Goal: Information Seeking & Learning: Learn about a topic

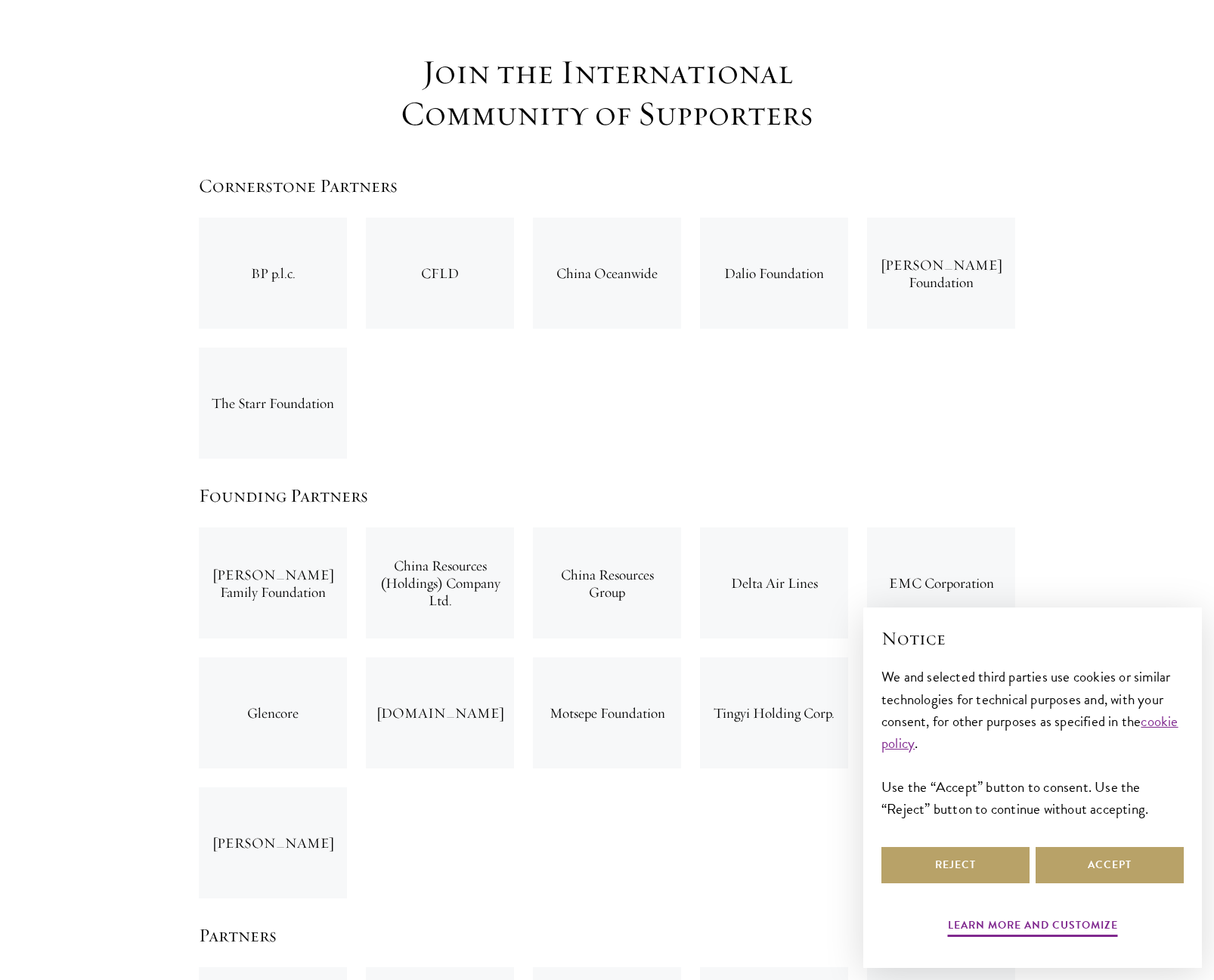
scroll to position [2342, 0]
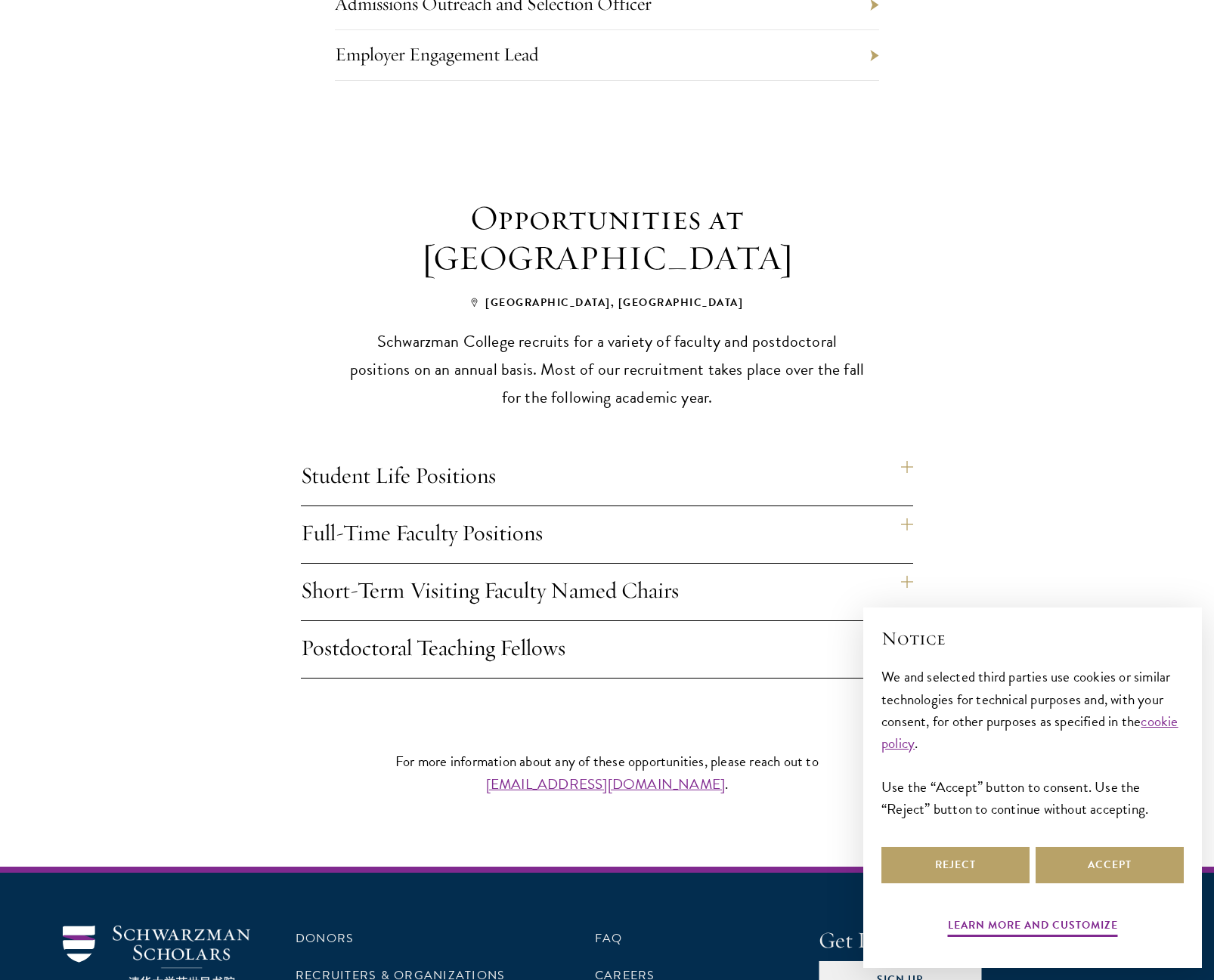
scroll to position [982, 0]
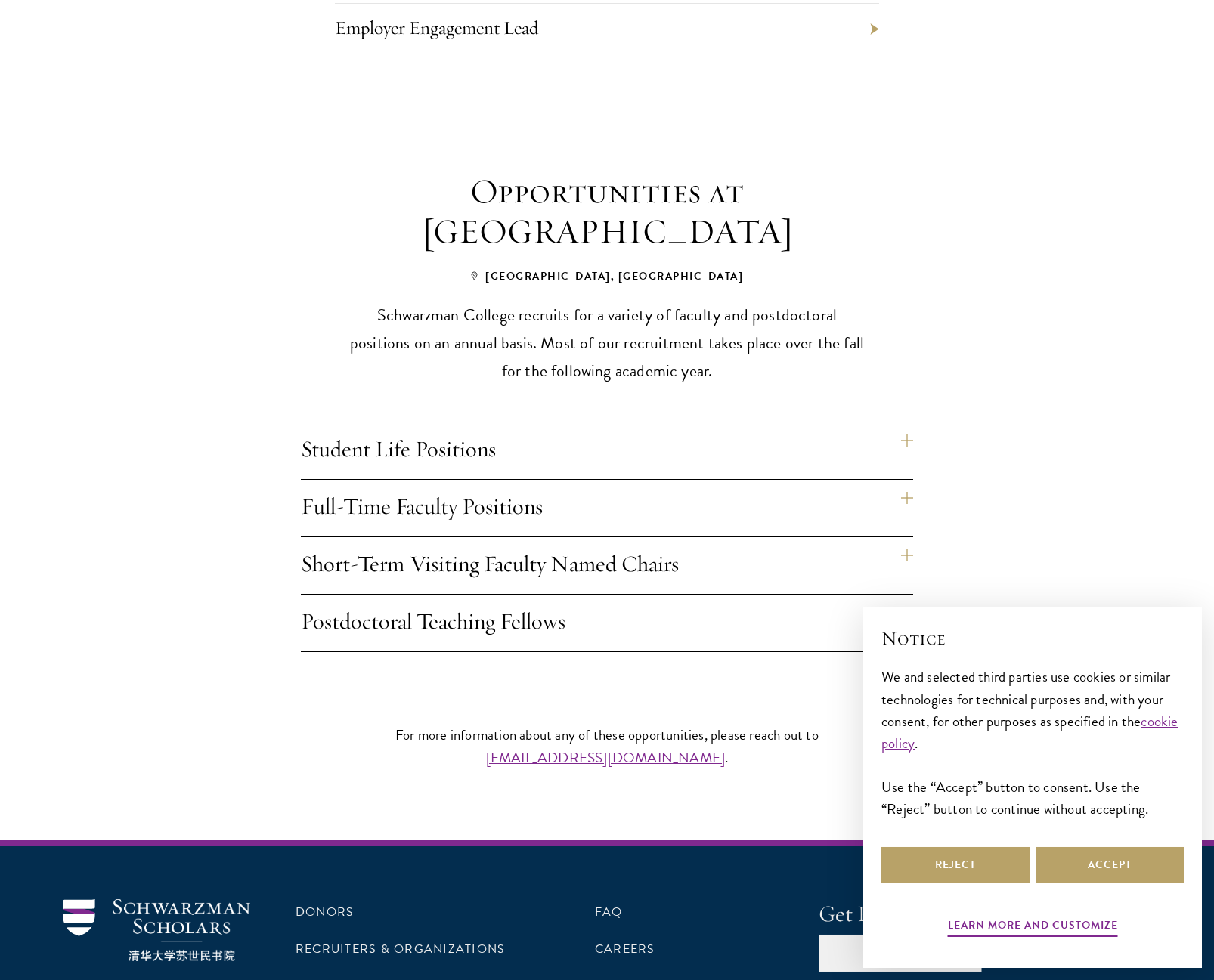
click at [909, 423] on h4 "Student Life Positions" at bounding box center [607, 451] width 612 height 56
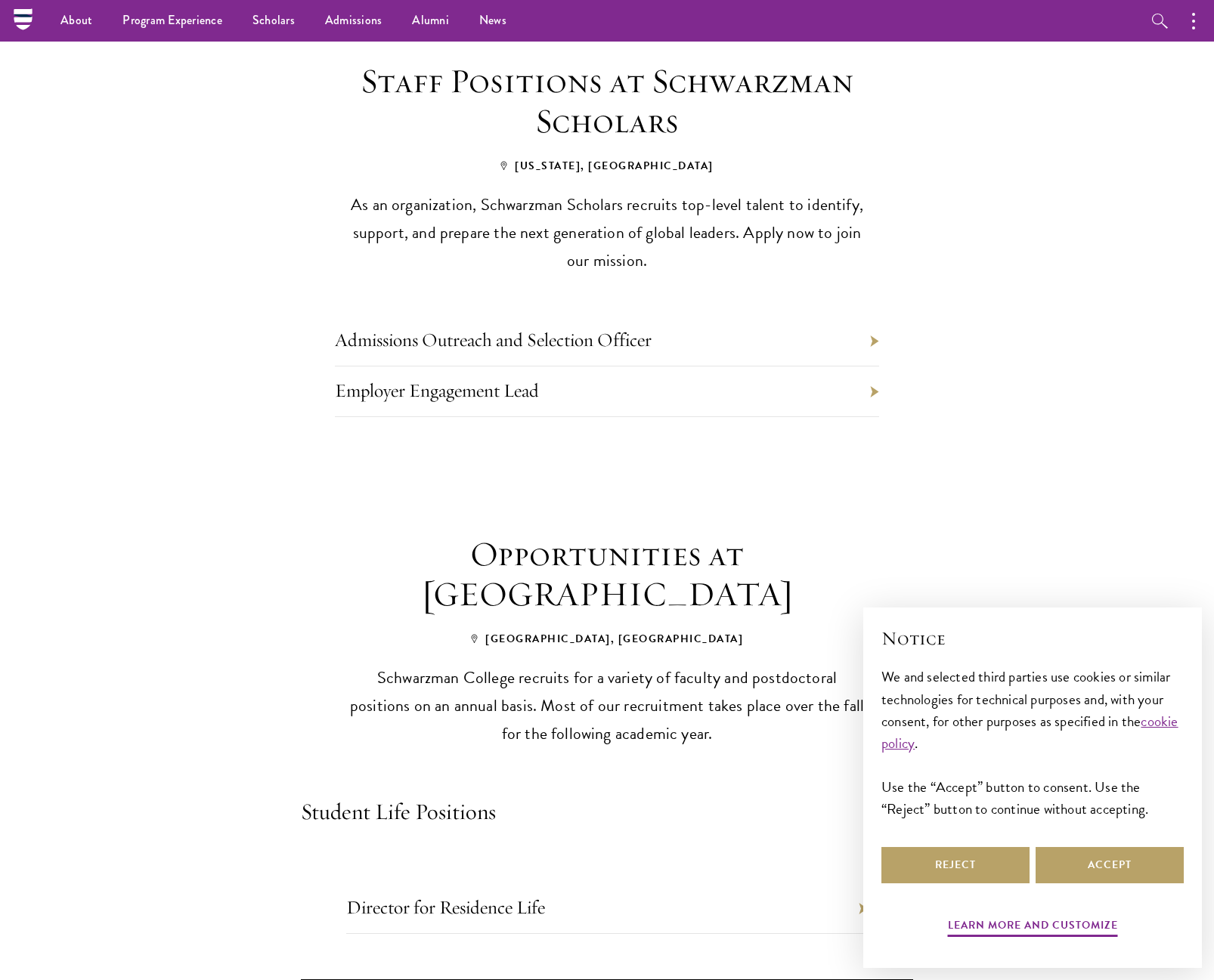
scroll to position [604, 0]
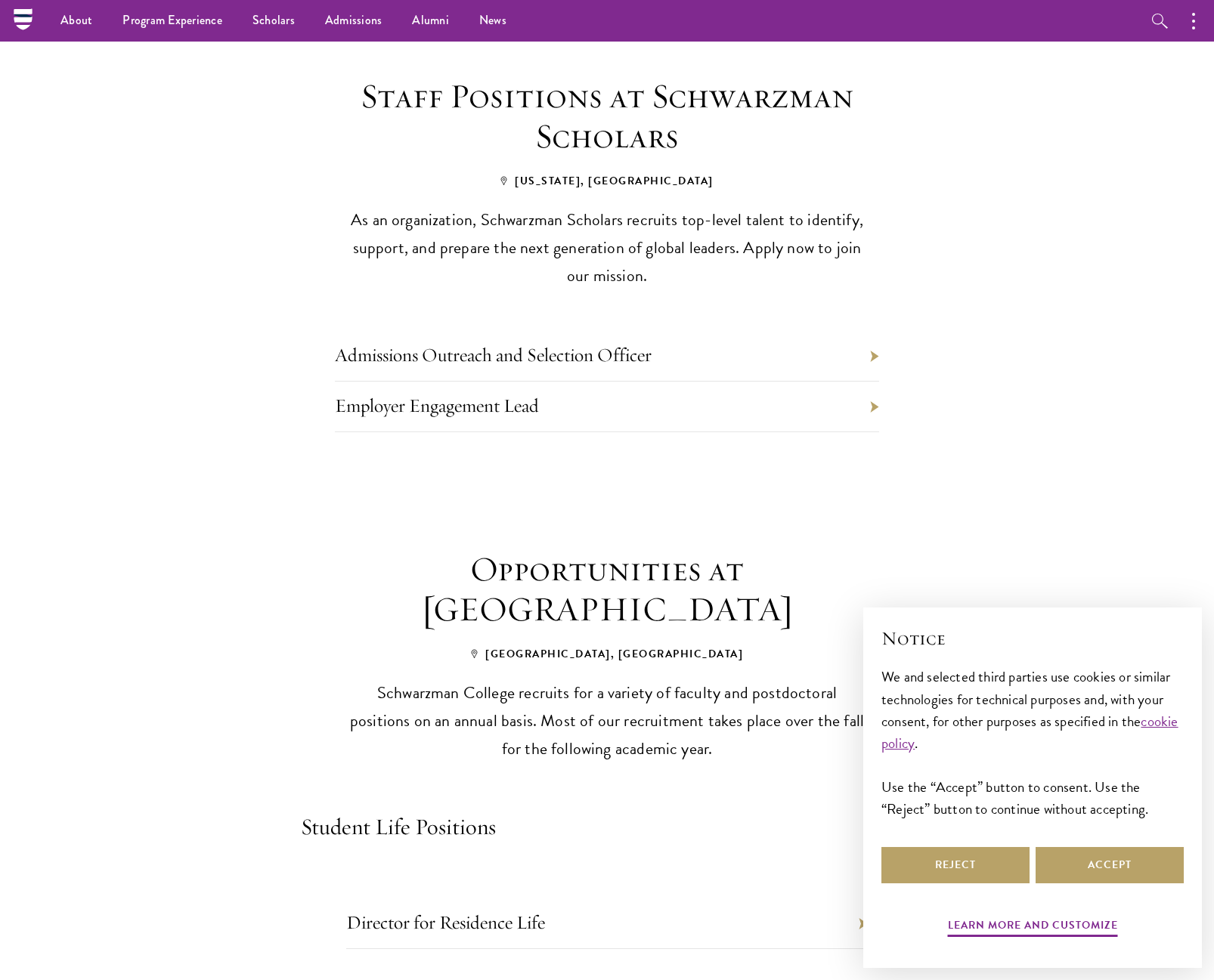
click at [877, 331] on li "Admissions Outreach and Selection Officer" at bounding box center [607, 356] width 544 height 51
click at [872, 331] on li "Admissions Outreach and Selection Officer" at bounding box center [607, 356] width 544 height 51
click at [504, 343] on link "Admissions Outreach and Selection Officer" at bounding box center [493, 354] width 317 height 24
click at [405, 394] on link "Employer Engagement Lead" at bounding box center [437, 405] width 204 height 24
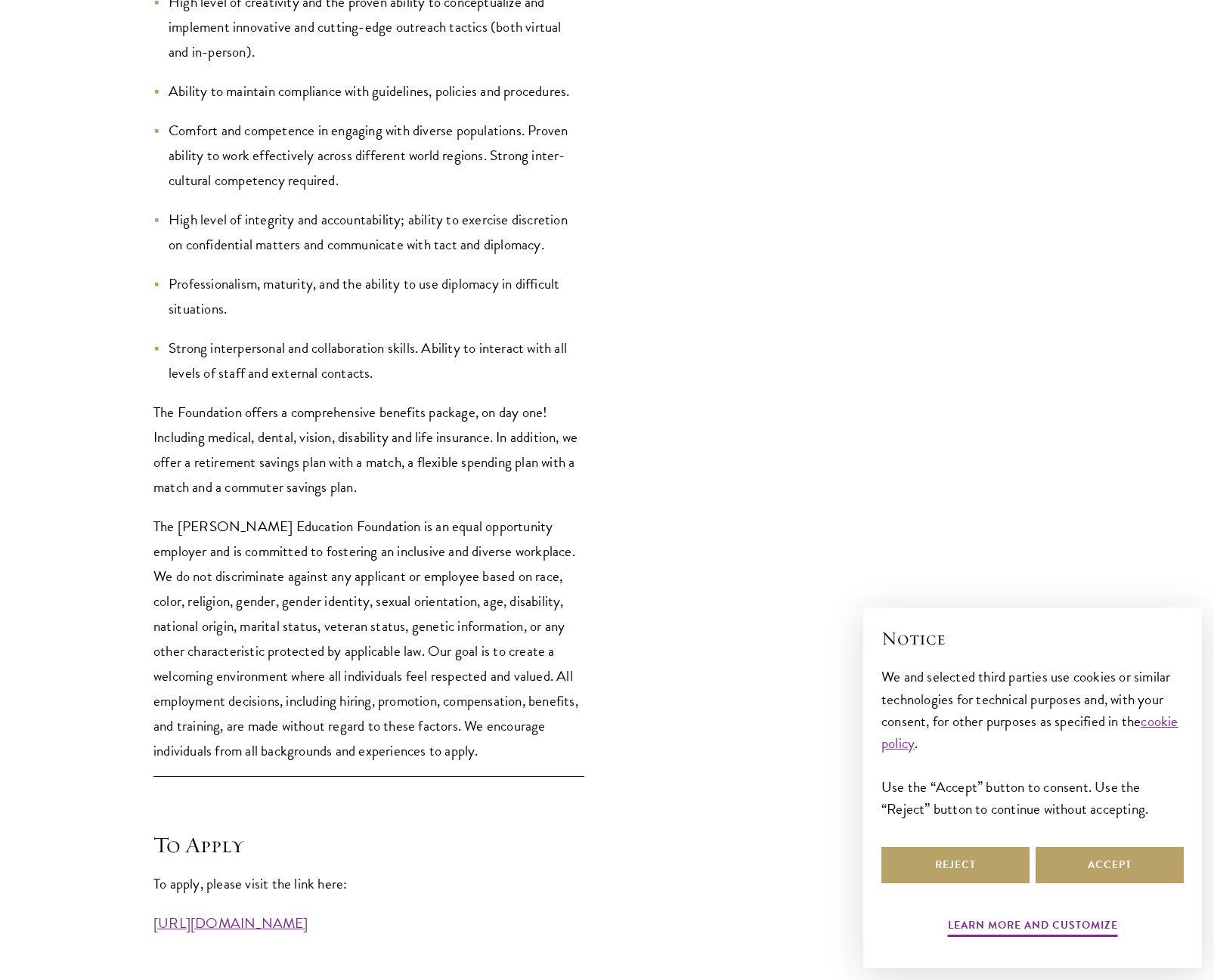
scroll to position [3551, 0]
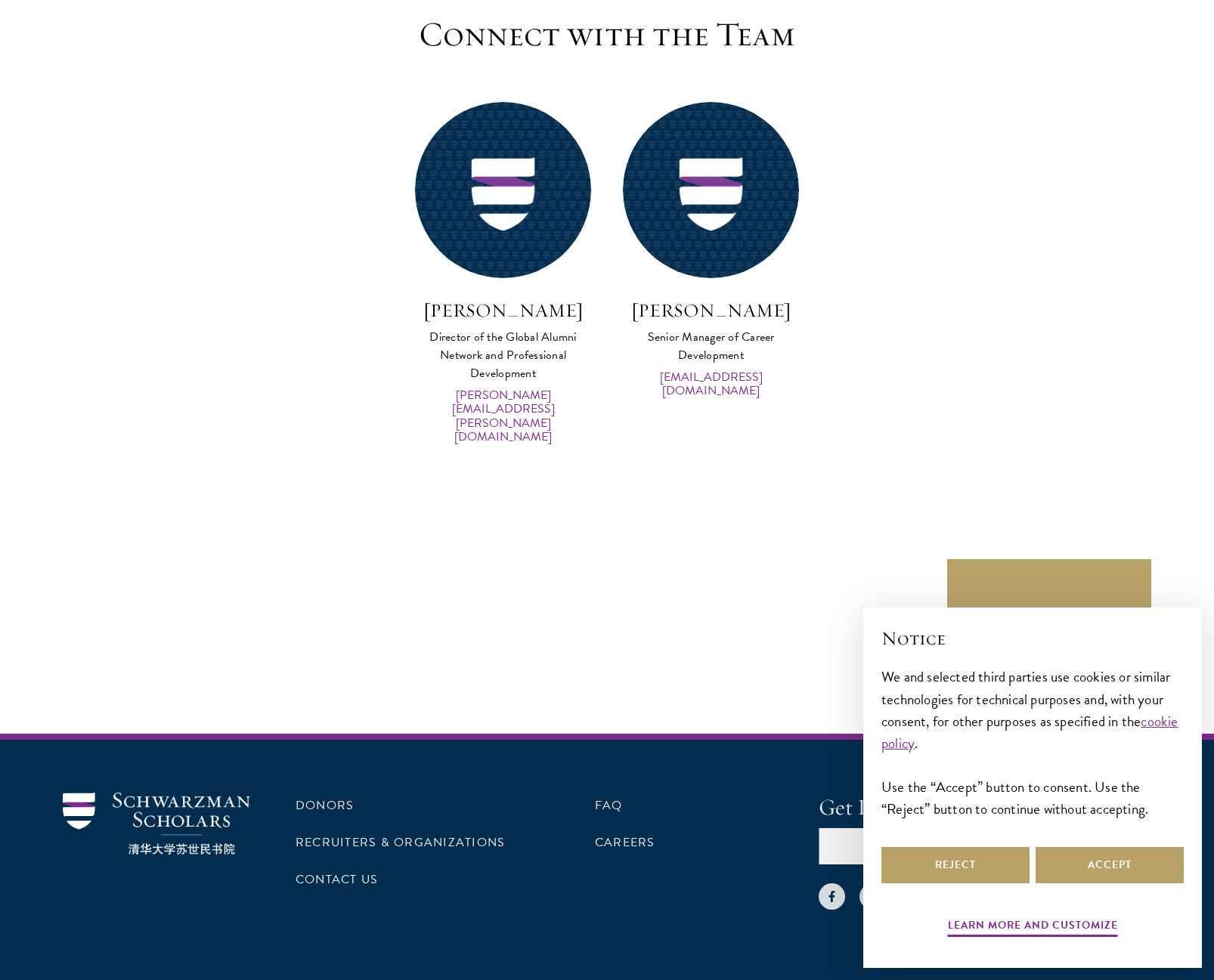
scroll to position [7345, 0]
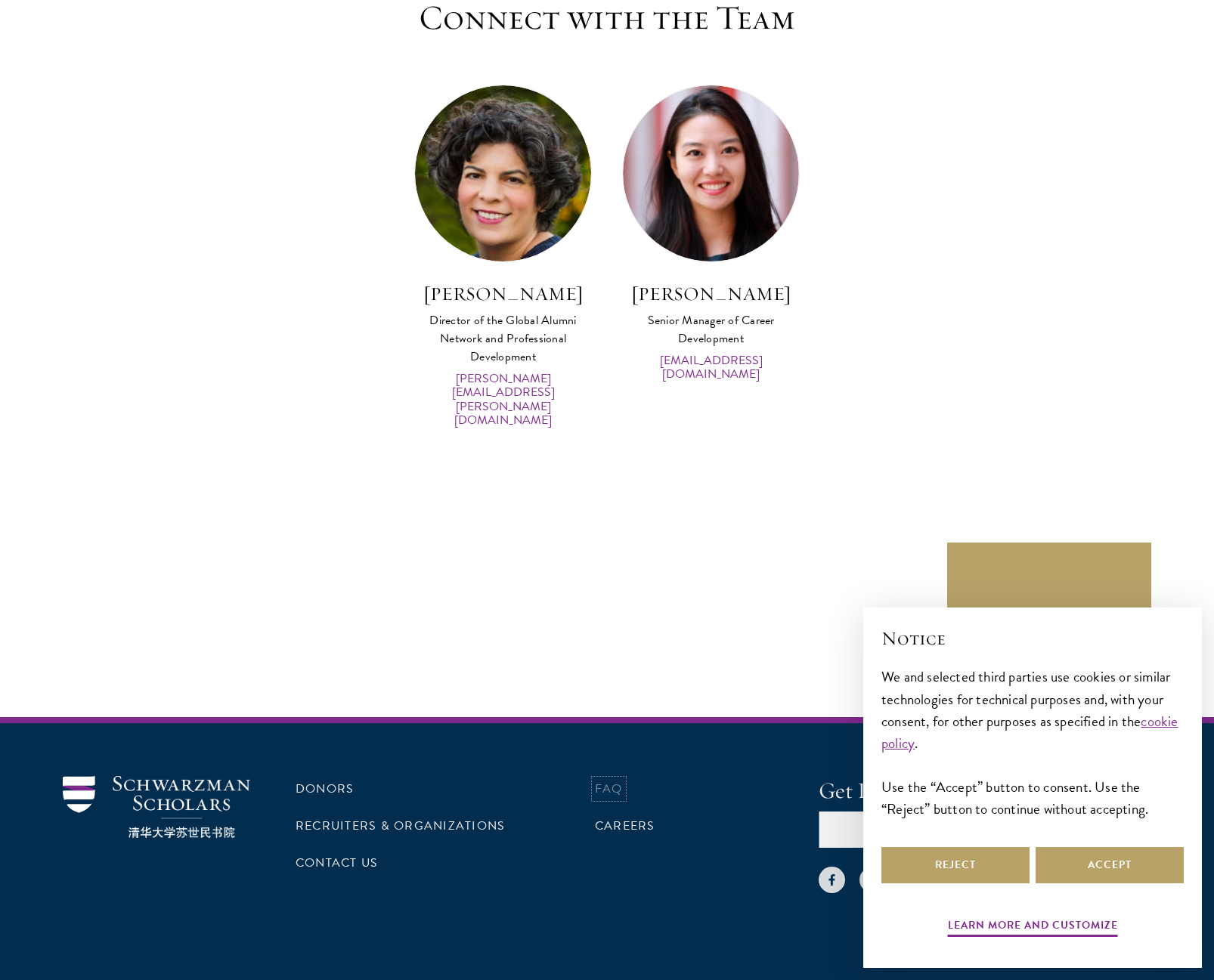
click at [608, 779] on link "FAQ" at bounding box center [609, 788] width 28 height 18
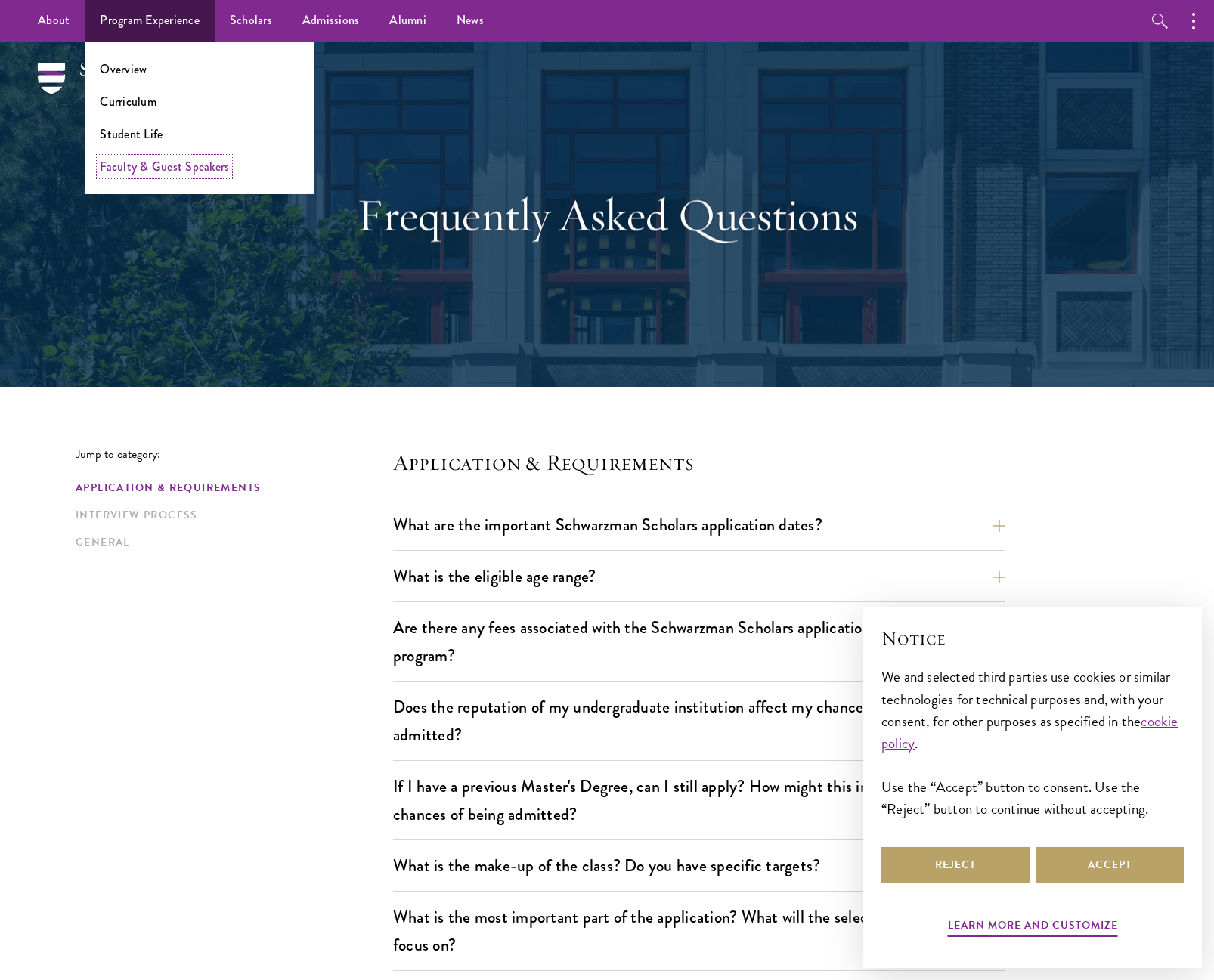
click at [129, 167] on link "Faculty & Guest Speakers" at bounding box center [164, 166] width 129 height 17
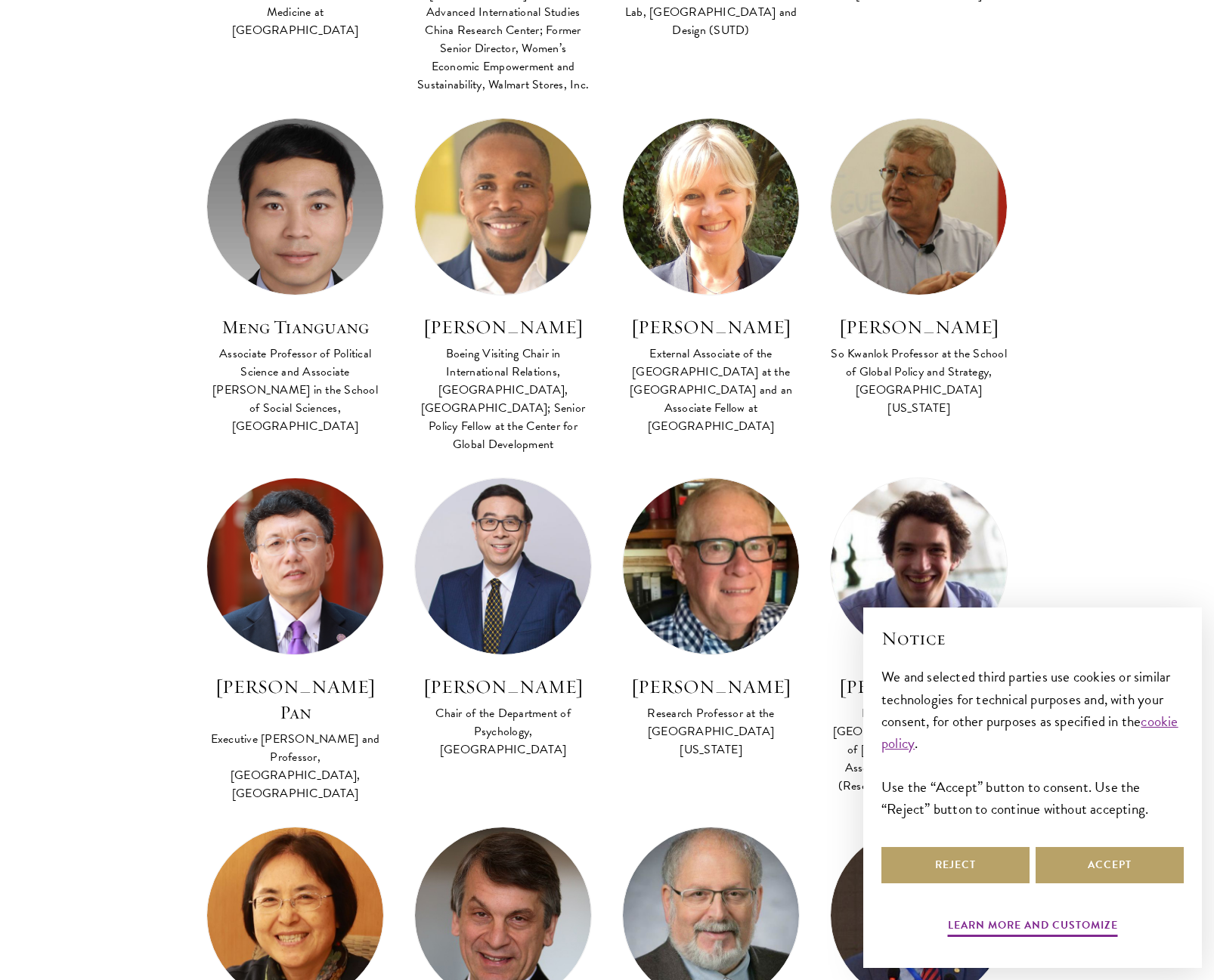
scroll to position [3173, 0]
